Goal: Find specific page/section: Find specific page/section

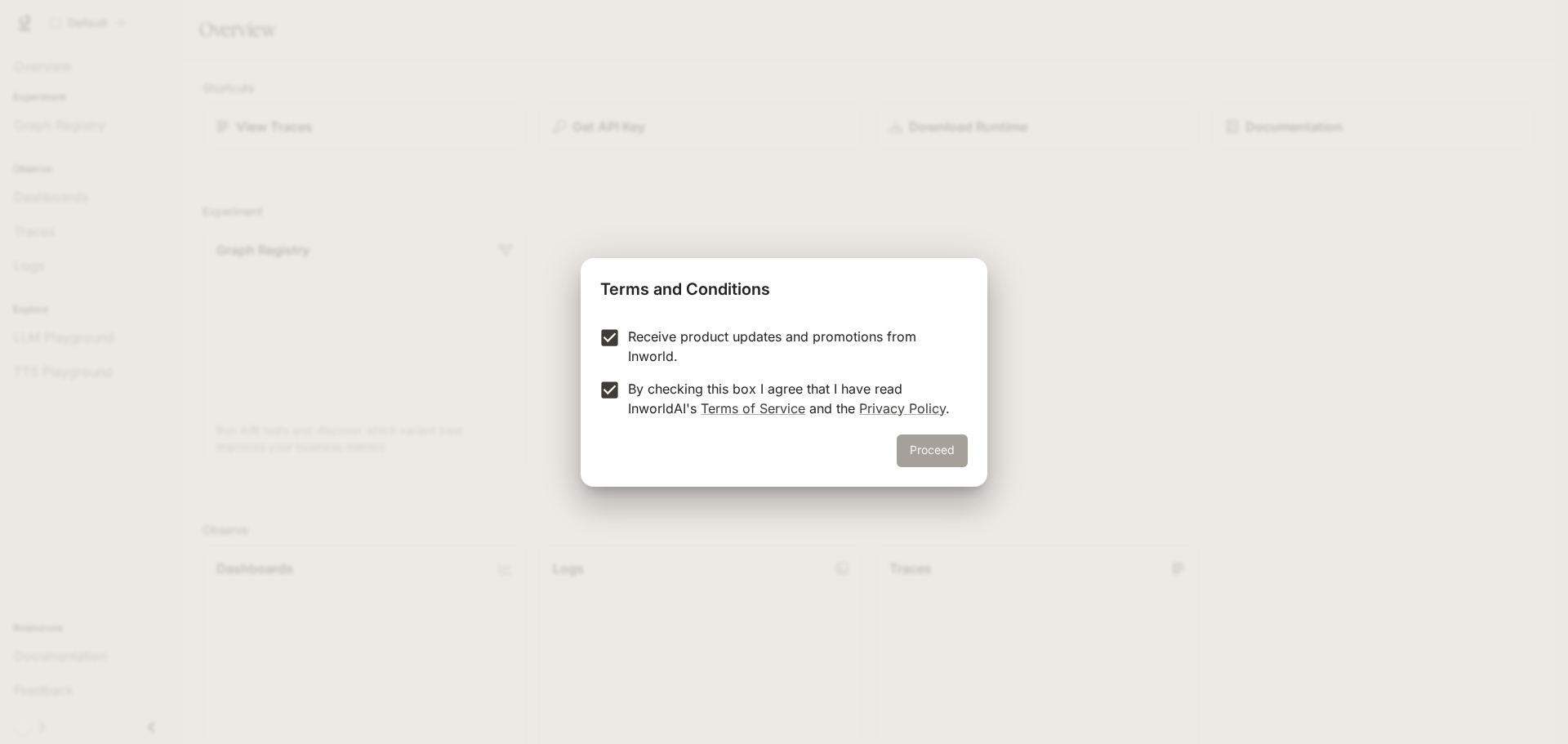
click at [923, 455] on button "Proceed" at bounding box center [932, 451] width 71 height 33
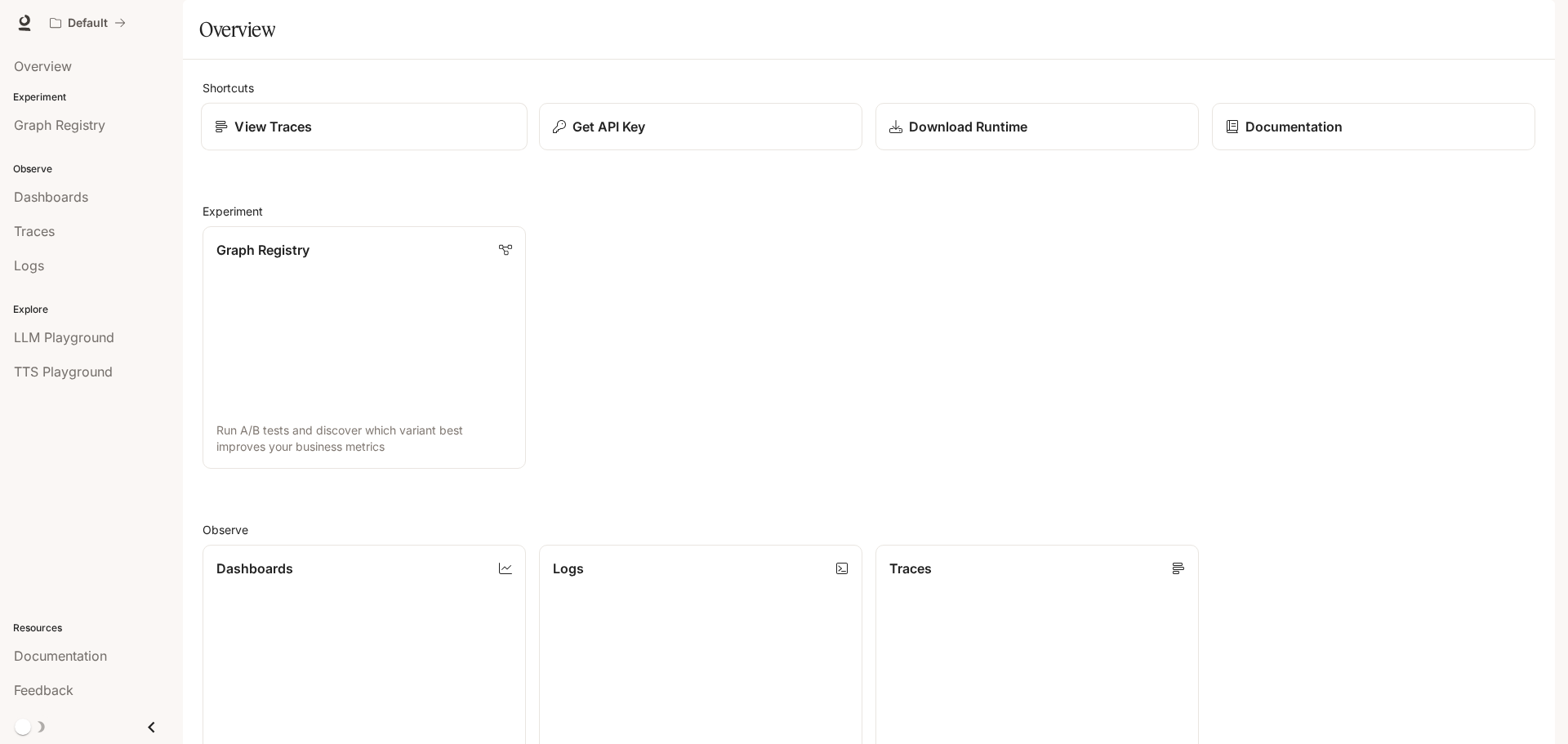
click at [365, 136] on div "View Traces" at bounding box center [364, 127] width 299 height 20
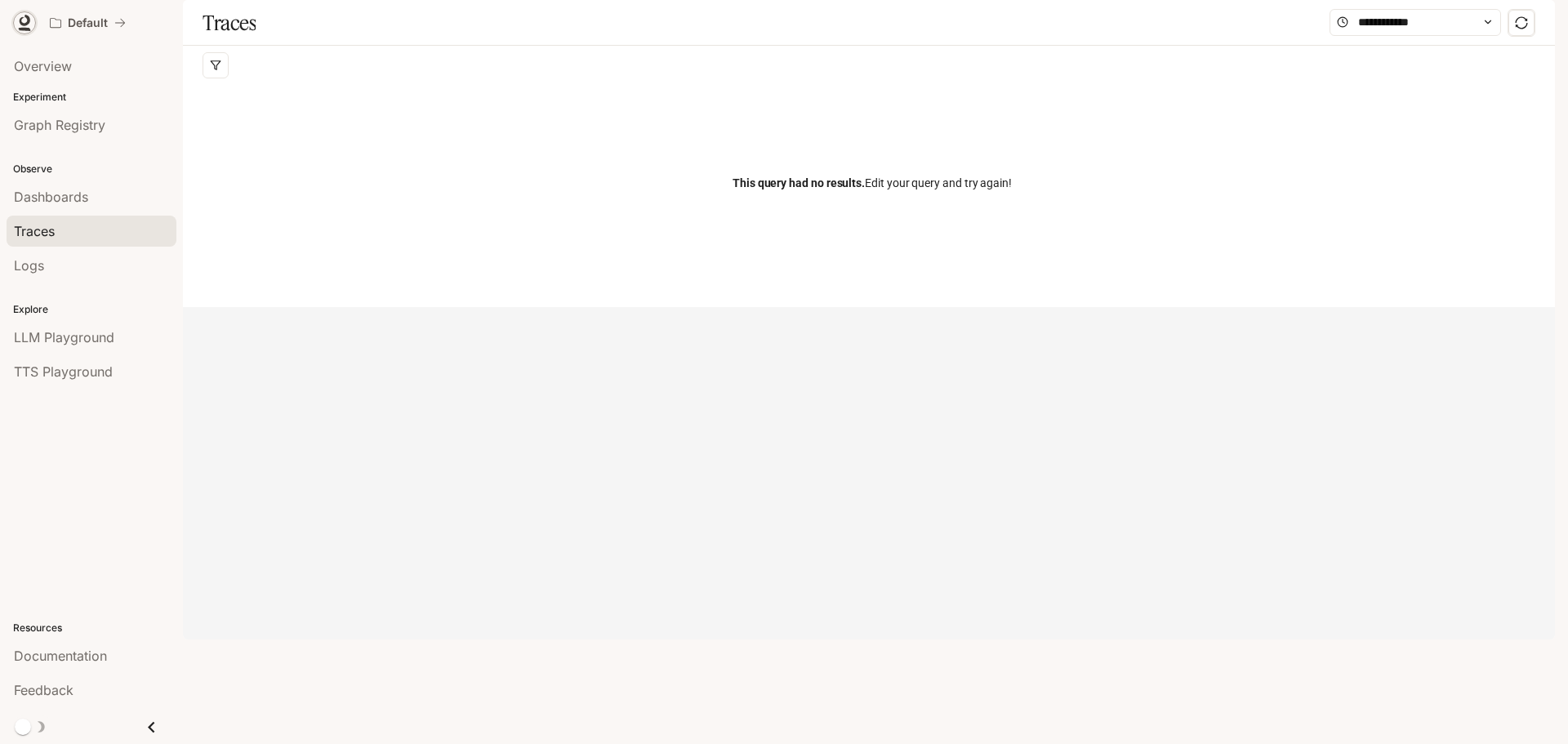
click at [22, 16] on icon at bounding box center [25, 23] width 16 height 16
